Goal: Transaction & Acquisition: Book appointment/travel/reservation

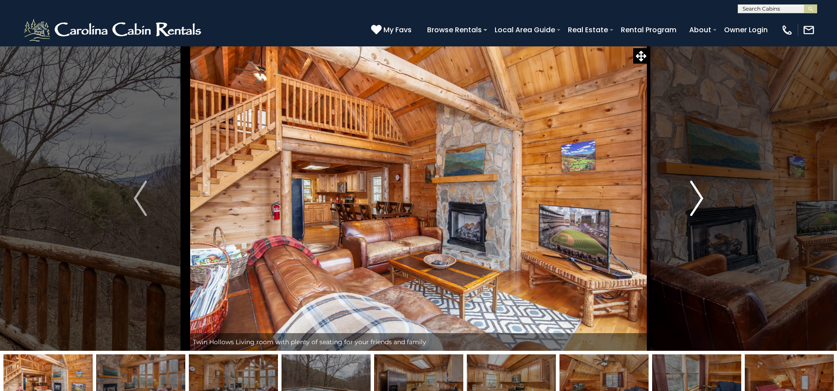
click at [688, 197] on button "Next" at bounding box center [697, 198] width 96 height 305
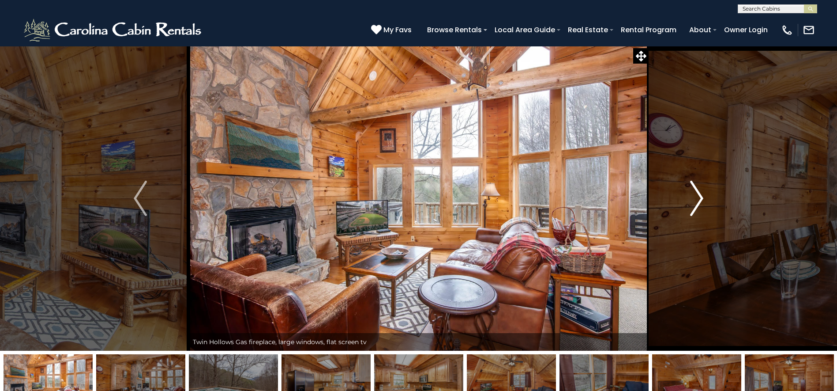
click at [688, 197] on button "Next" at bounding box center [697, 198] width 96 height 305
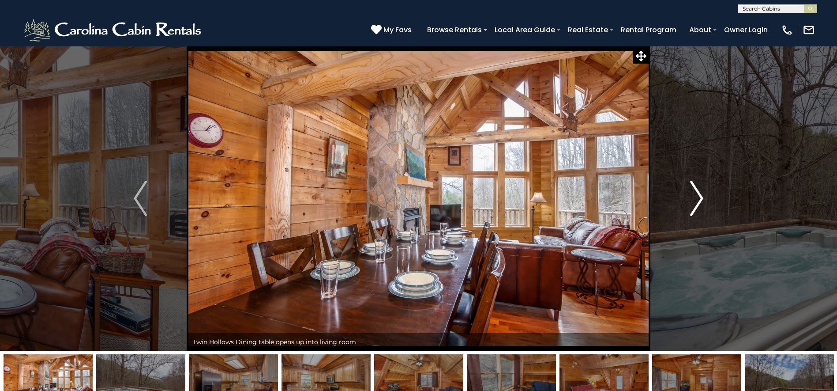
click at [688, 197] on button "Next" at bounding box center [697, 198] width 96 height 305
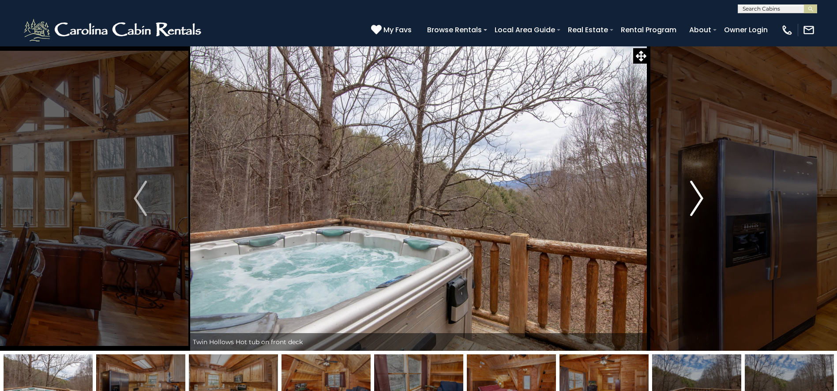
click at [688, 197] on button "Next" at bounding box center [697, 198] width 96 height 305
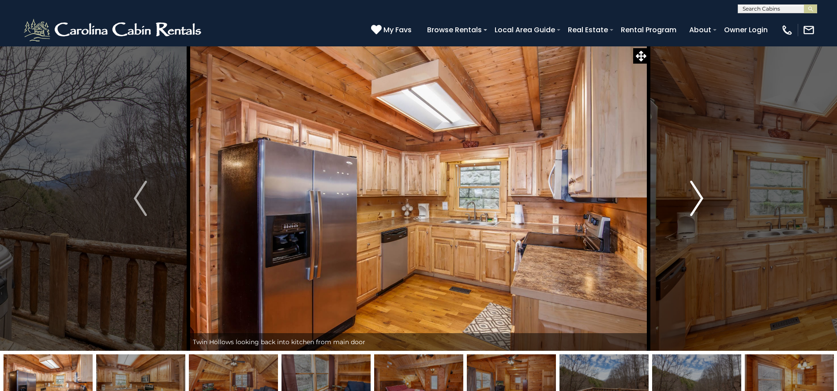
click at [688, 197] on button "Next" at bounding box center [697, 198] width 96 height 305
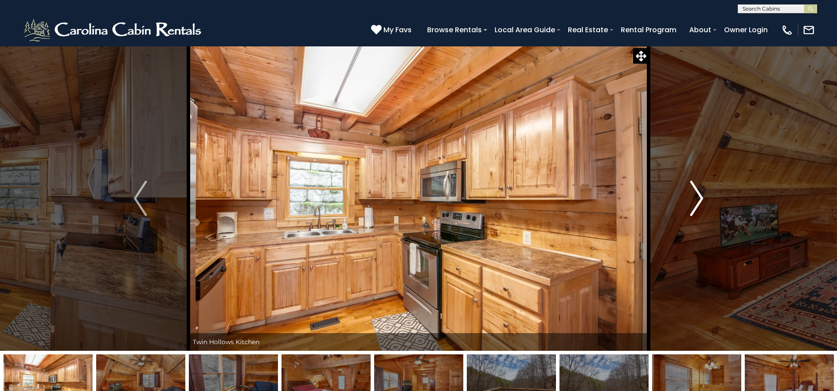
click at [688, 197] on button "Next" at bounding box center [697, 198] width 96 height 305
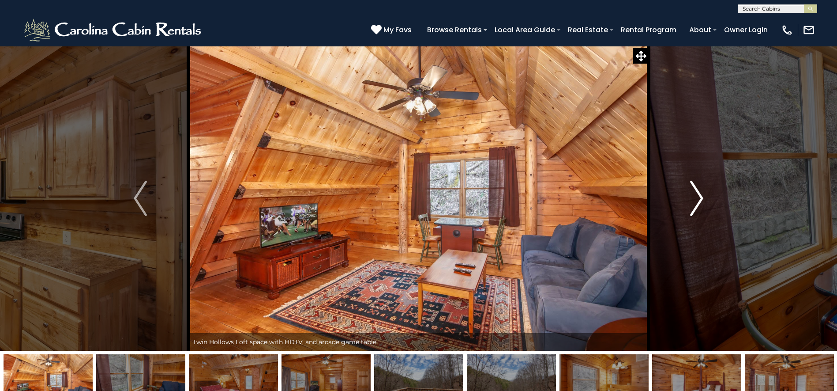
click at [688, 197] on button "Next" at bounding box center [697, 198] width 96 height 305
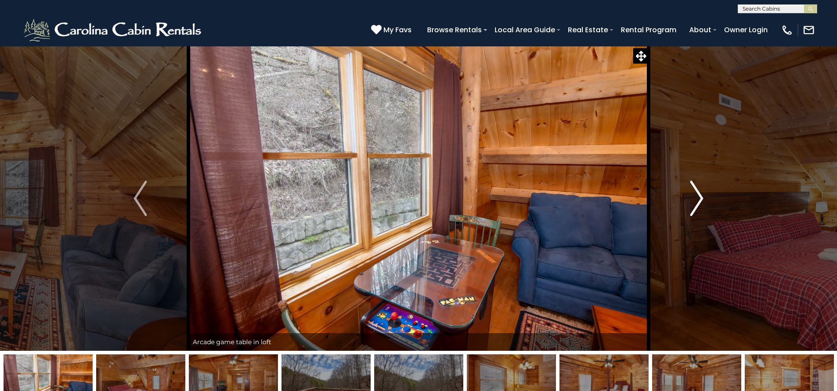
click at [688, 197] on button "Next" at bounding box center [697, 198] width 96 height 305
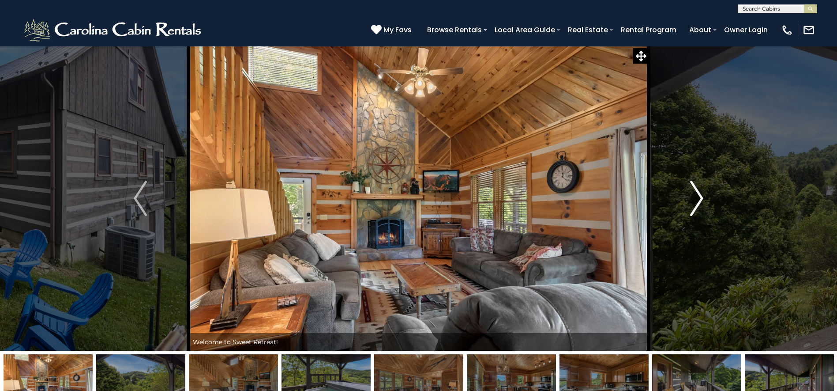
click at [691, 192] on img "Next" at bounding box center [696, 198] width 13 height 35
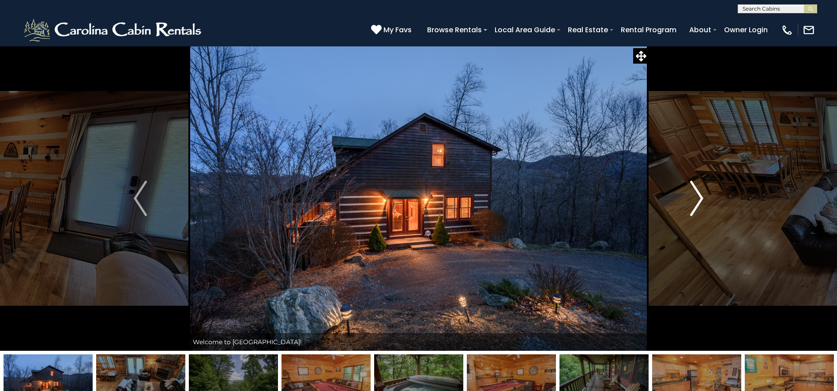
click at [698, 203] on img "Next" at bounding box center [696, 198] width 13 height 35
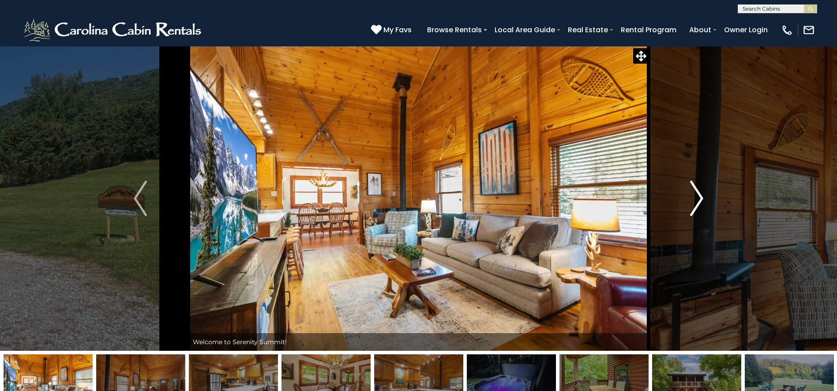
click at [712, 199] on button "Next" at bounding box center [697, 198] width 96 height 305
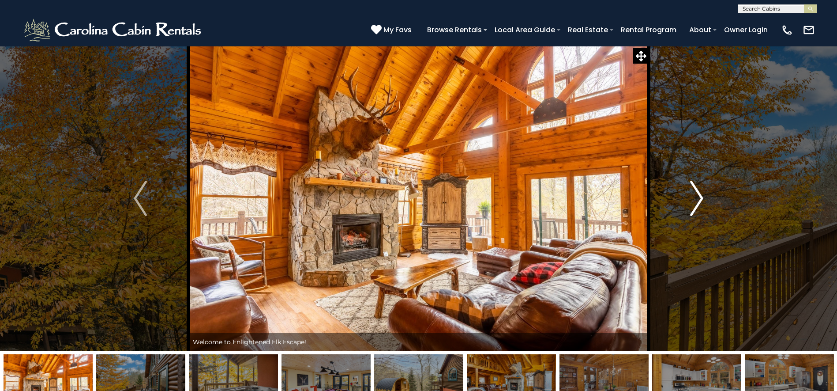
click at [689, 204] on button "Next" at bounding box center [697, 198] width 96 height 305
